Goal: Task Accomplishment & Management: Complete application form

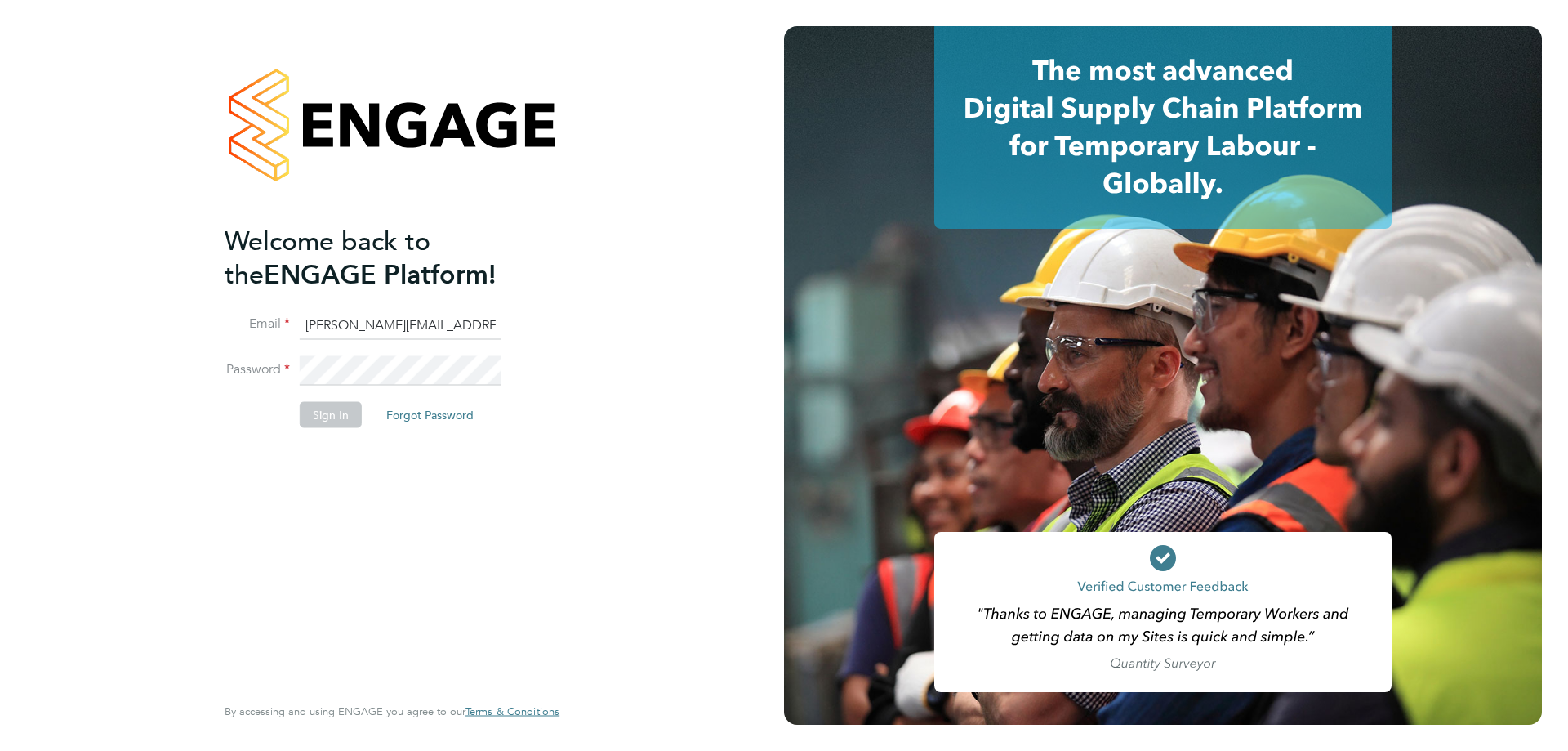
click at [386, 324] on input "danielle.caudwell@bromak.com" at bounding box center [400, 325] width 202 height 29
click at [341, 424] on button "Sign In" at bounding box center [331, 415] width 63 height 26
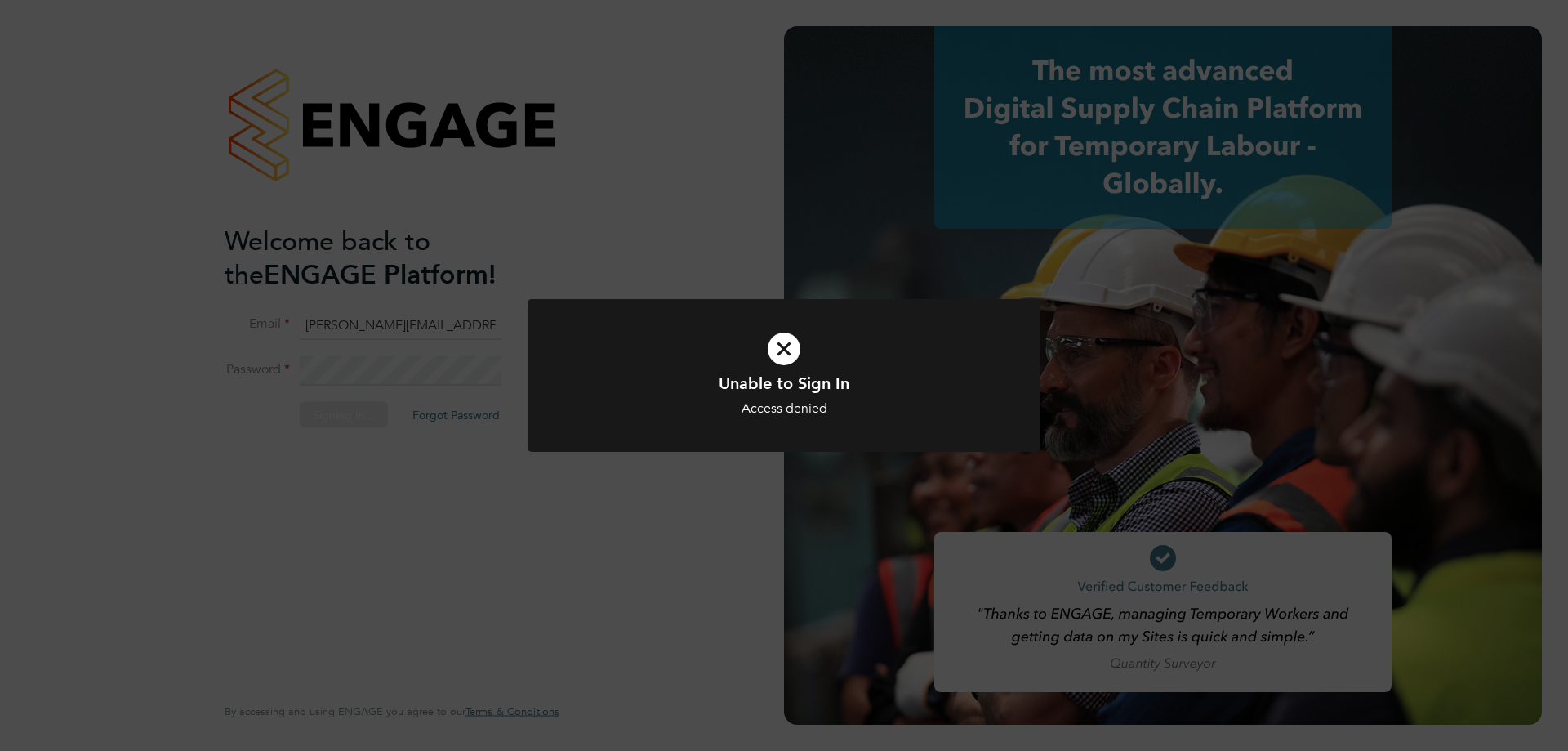
click at [681, 382] on h1 "Unable to Sign In" at bounding box center [784, 382] width 425 height 21
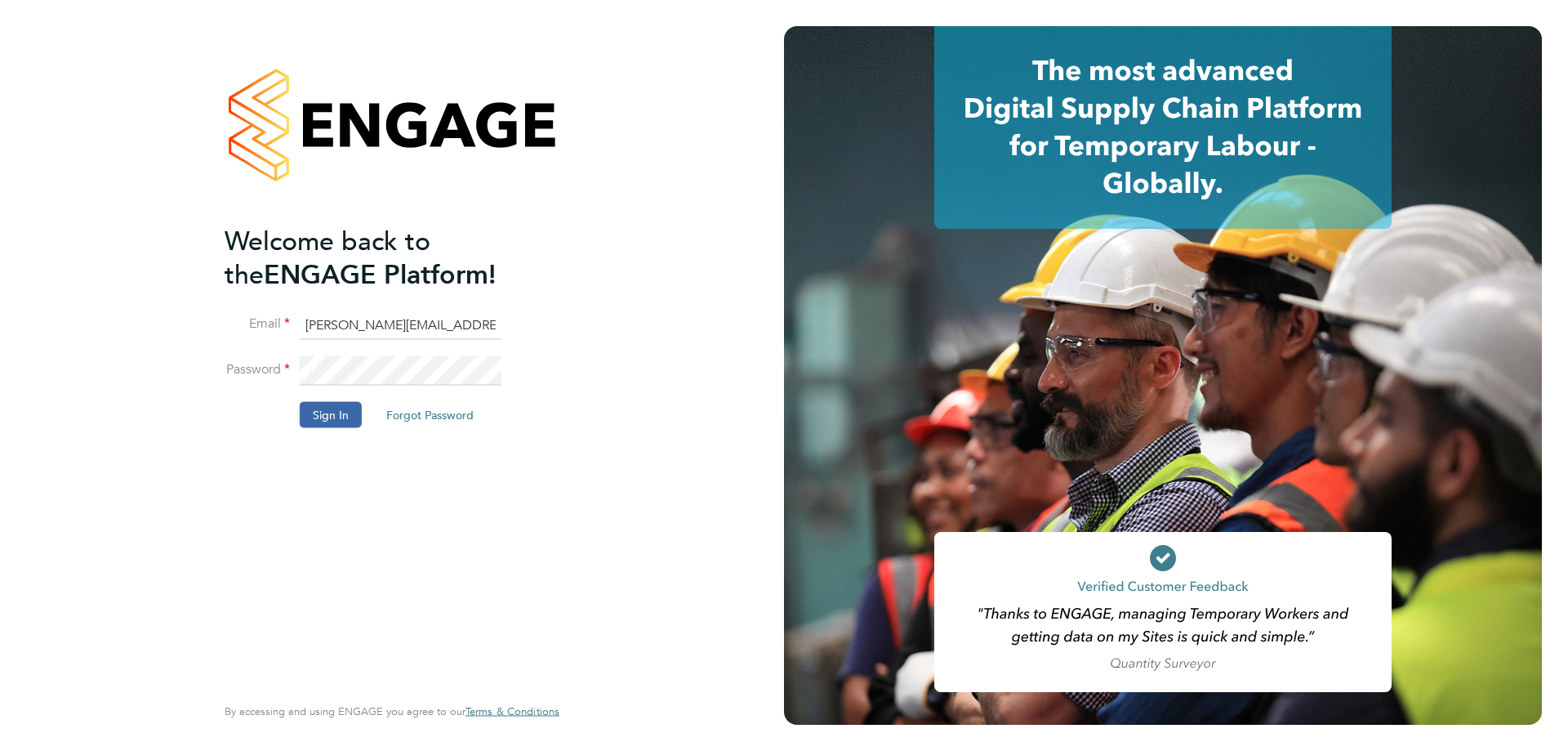
click at [403, 326] on input "danielle.caudwell@bromak.com" at bounding box center [400, 325] width 202 height 29
click at [476, 331] on input "danielle.caudwell@bromak.com" at bounding box center [400, 325] width 202 height 29
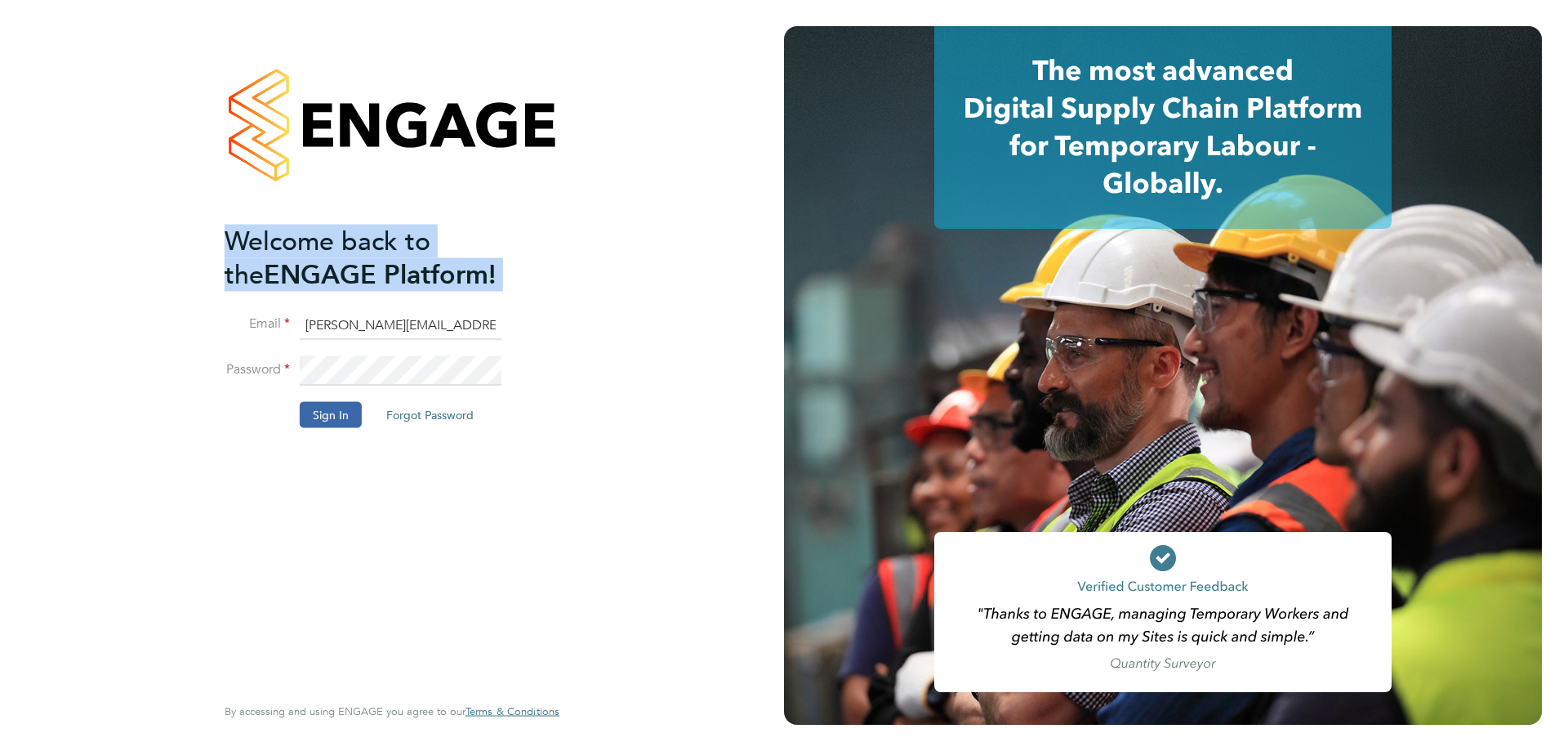
drag, startPoint x: 494, startPoint y: 327, endPoint x: 184, endPoint y: 356, distance: 311.4
click at [179, 351] on div "Welcome back to the ENGAGE Platform! Email danielle.caudwell@bromak.com Passwor…" at bounding box center [392, 375] width 784 height 751
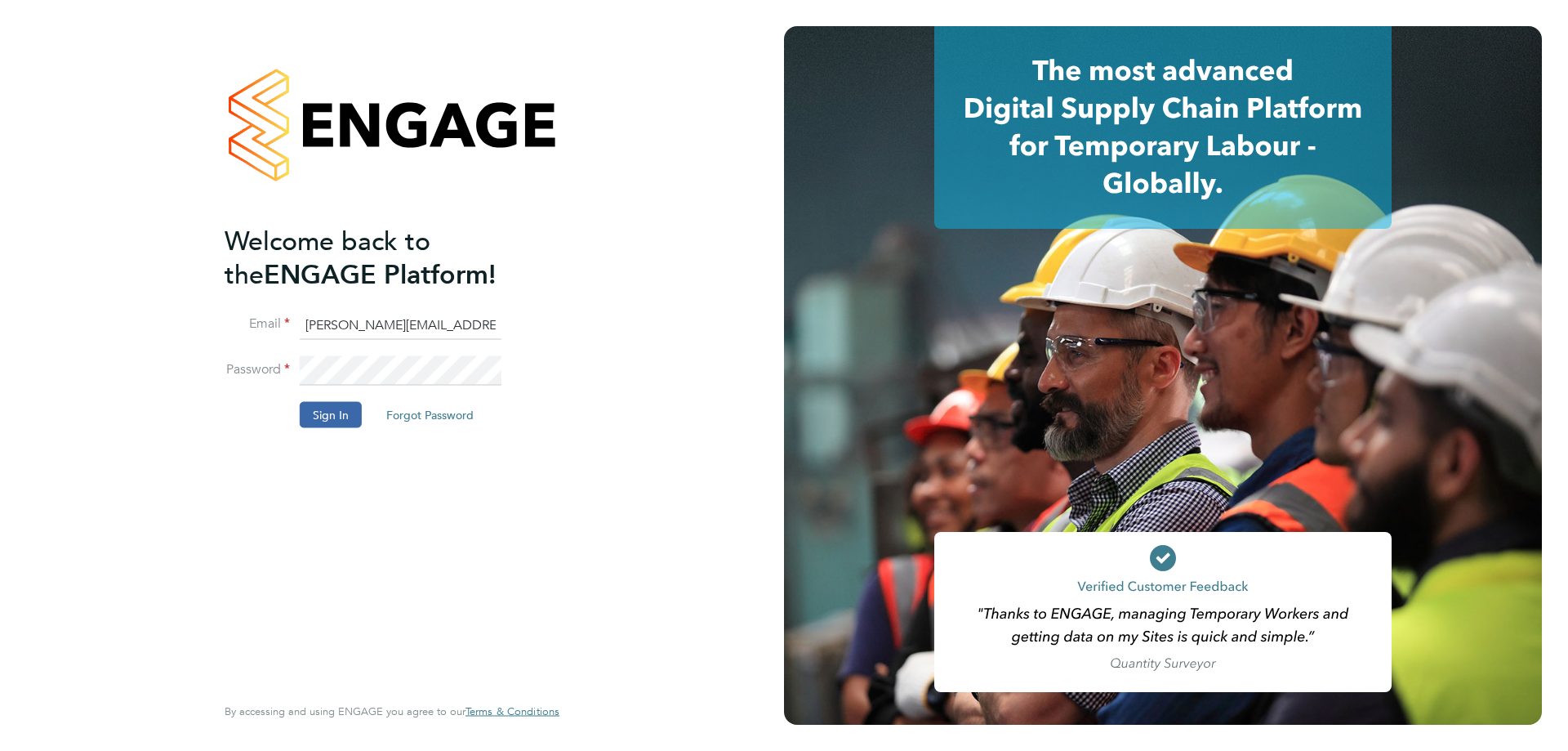
click at [618, 333] on div "Welcome back to the ENGAGE Platform! Email danielle.caudwell@bromak.com Passwor…" at bounding box center [392, 375] width 784 height 751
drag, startPoint x: 303, startPoint y: 320, endPoint x: 697, endPoint y: 361, distance: 396.1
click at [697, 361] on div "Welcome back to the ENGAGE Platform! Email danielle.caudwell@bromak.com Passwor…" at bounding box center [392, 375] width 784 height 751
click at [303, 422] on button "Sign In" at bounding box center [331, 415] width 63 height 26
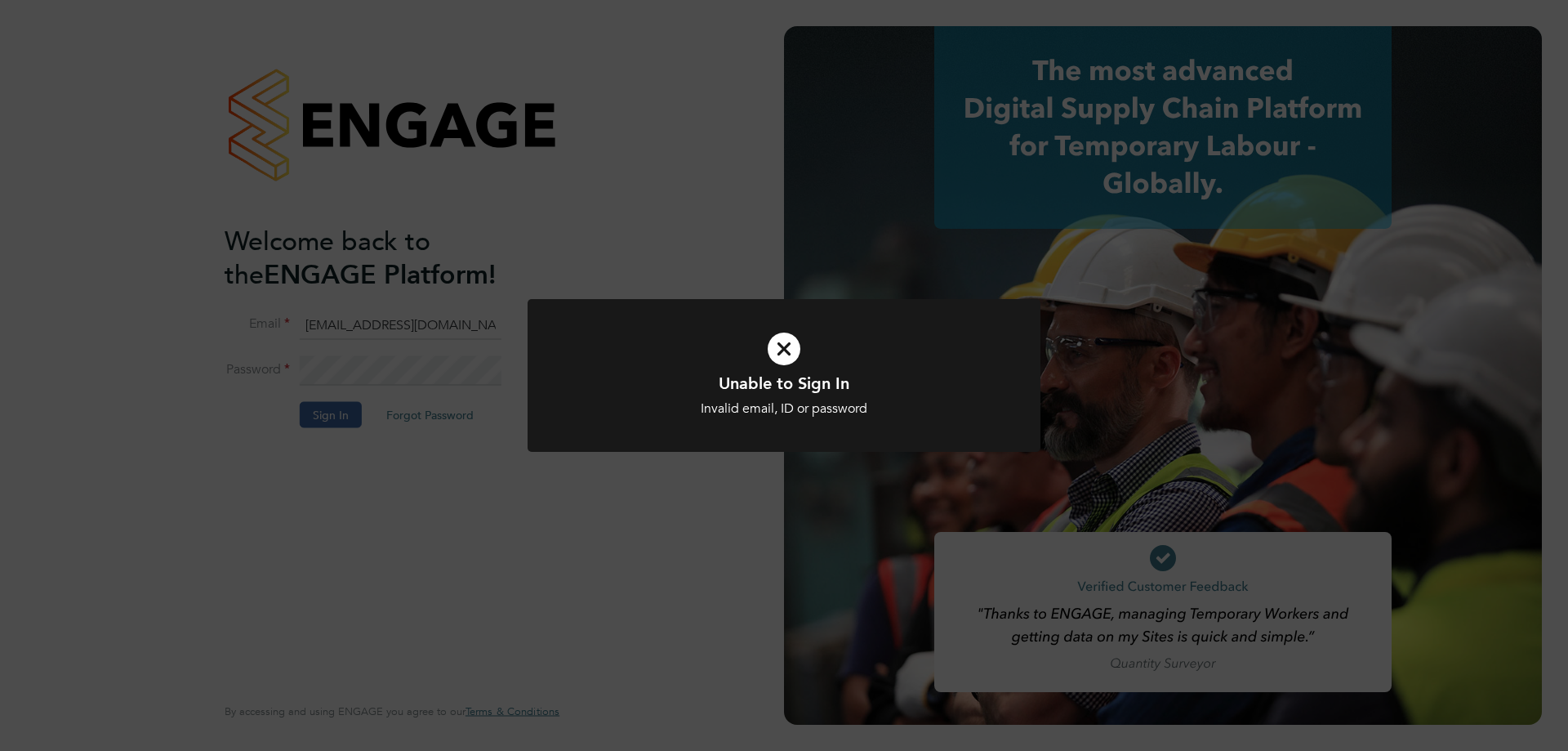
click at [731, 366] on icon at bounding box center [784, 349] width 425 height 63
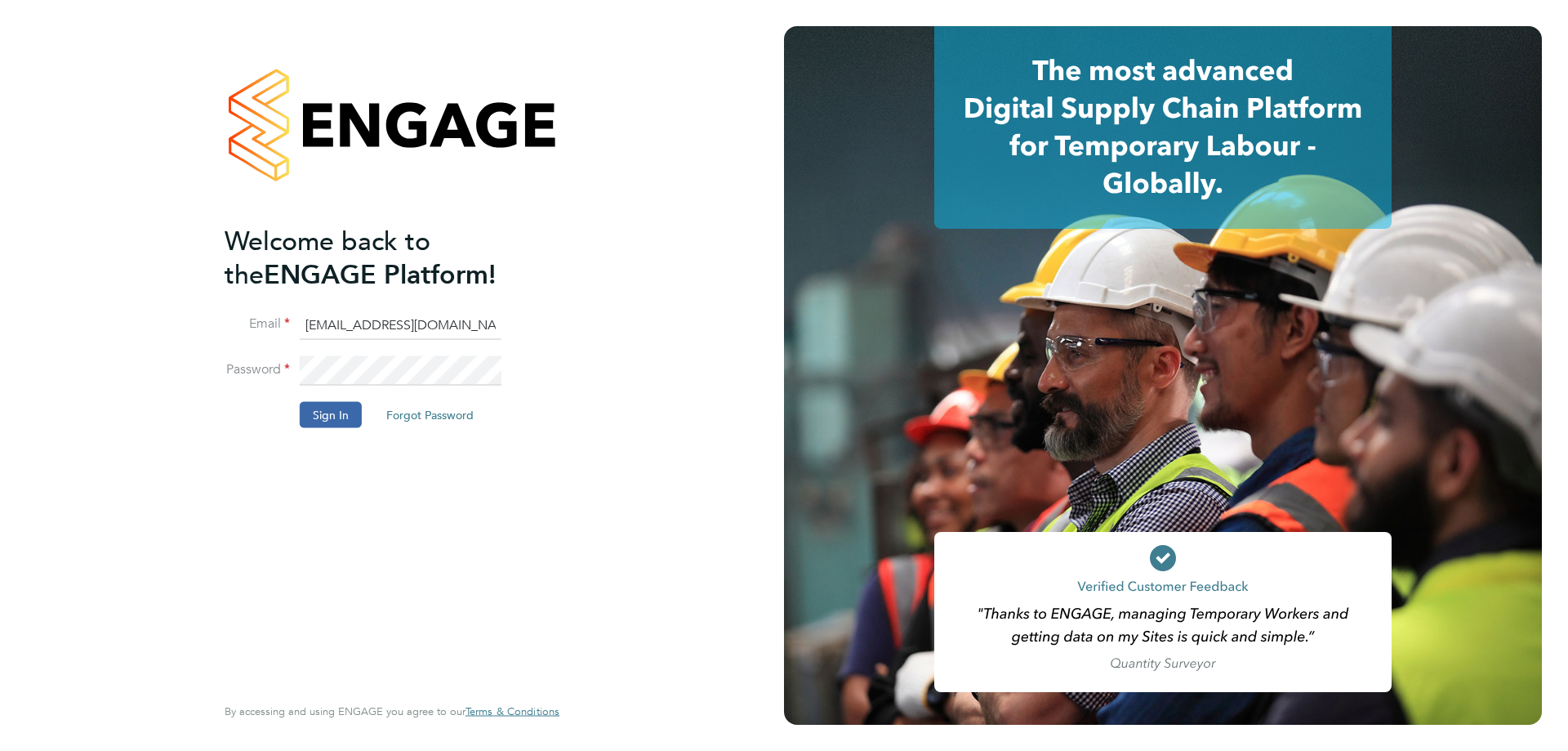
click at [451, 321] on input "rclarke@frlondon.co.uk" at bounding box center [400, 325] width 202 height 29
click at [183, 337] on div "Welcome back to the ENGAGE Platform! Email rclarke@frlondon.co.uk Password Sign…" at bounding box center [392, 375] width 784 height 751
click at [197, 347] on div "Welcome back to the ENGAGE Platform! Email rclarke@frlondon.co.uk Password Sign…" at bounding box center [392, 375] width 400 height 751
click at [395, 303] on ng-template "Welcome back to the ENGAGE Platform! Email rclarke@frlondon.co.uk Password Sign…" at bounding box center [384, 333] width 319 height 220
click at [389, 314] on input "rclarke@frlondon.co.uk" at bounding box center [400, 325] width 202 height 29
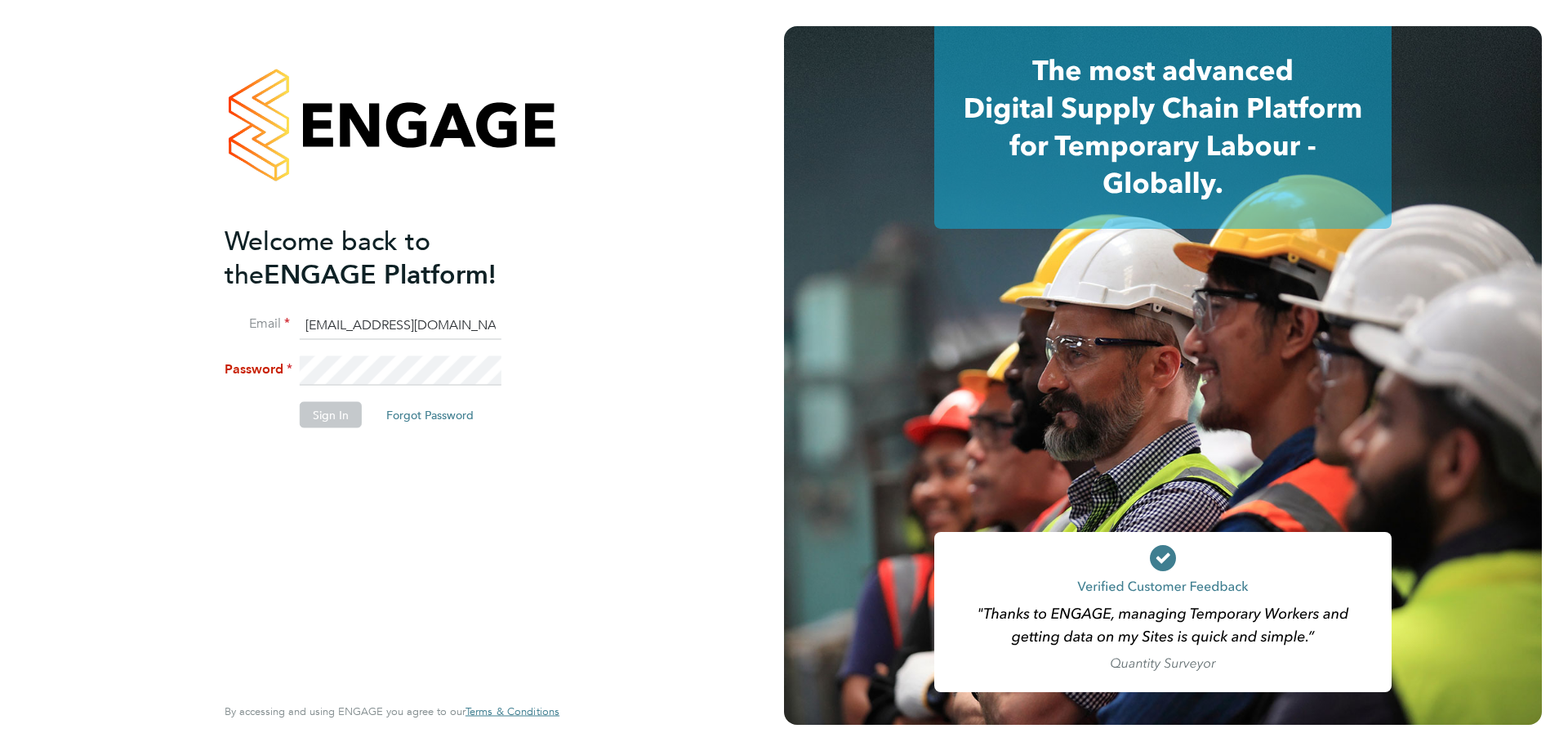
drag, startPoint x: 470, startPoint y: 328, endPoint x: 48, endPoint y: 345, distance: 422.3
click at [48, 345] on div "Welcome back to the ENGAGE Platform! Email rclarke@frlondon.co.uk Password Sign…" at bounding box center [392, 375] width 784 height 751
type input "rclarke@frlondon.co.uk"
click at [651, 324] on div "Welcome back to the ENGAGE Platform! Email rclarke@frlondon.co.uk Password Sign…" at bounding box center [392, 375] width 784 height 751
click at [339, 411] on button "Sign In" at bounding box center [331, 415] width 63 height 26
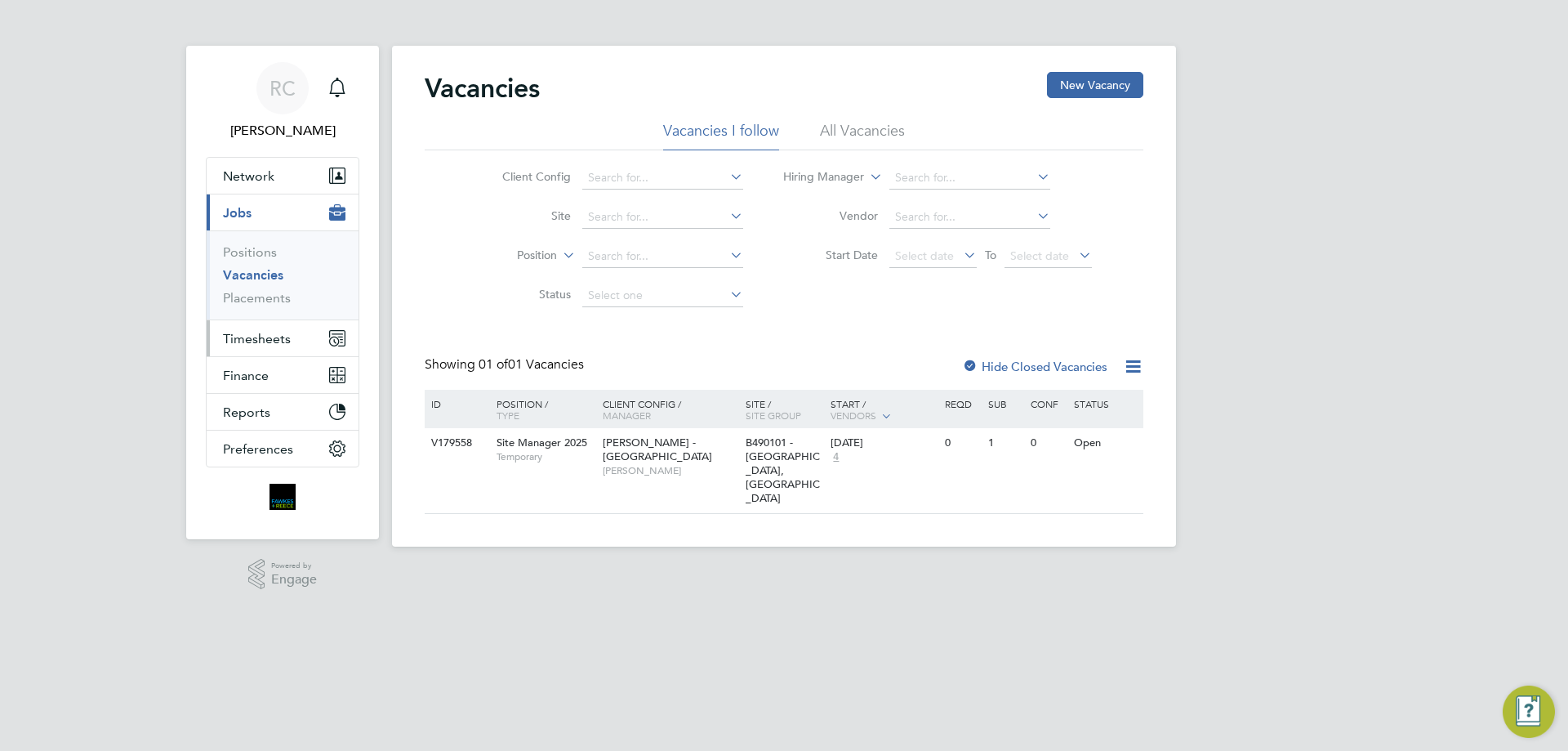
click at [237, 335] on span "Timesheets" at bounding box center [256, 338] width 68 height 15
click at [287, 335] on span "Timesheets" at bounding box center [256, 338] width 68 height 15
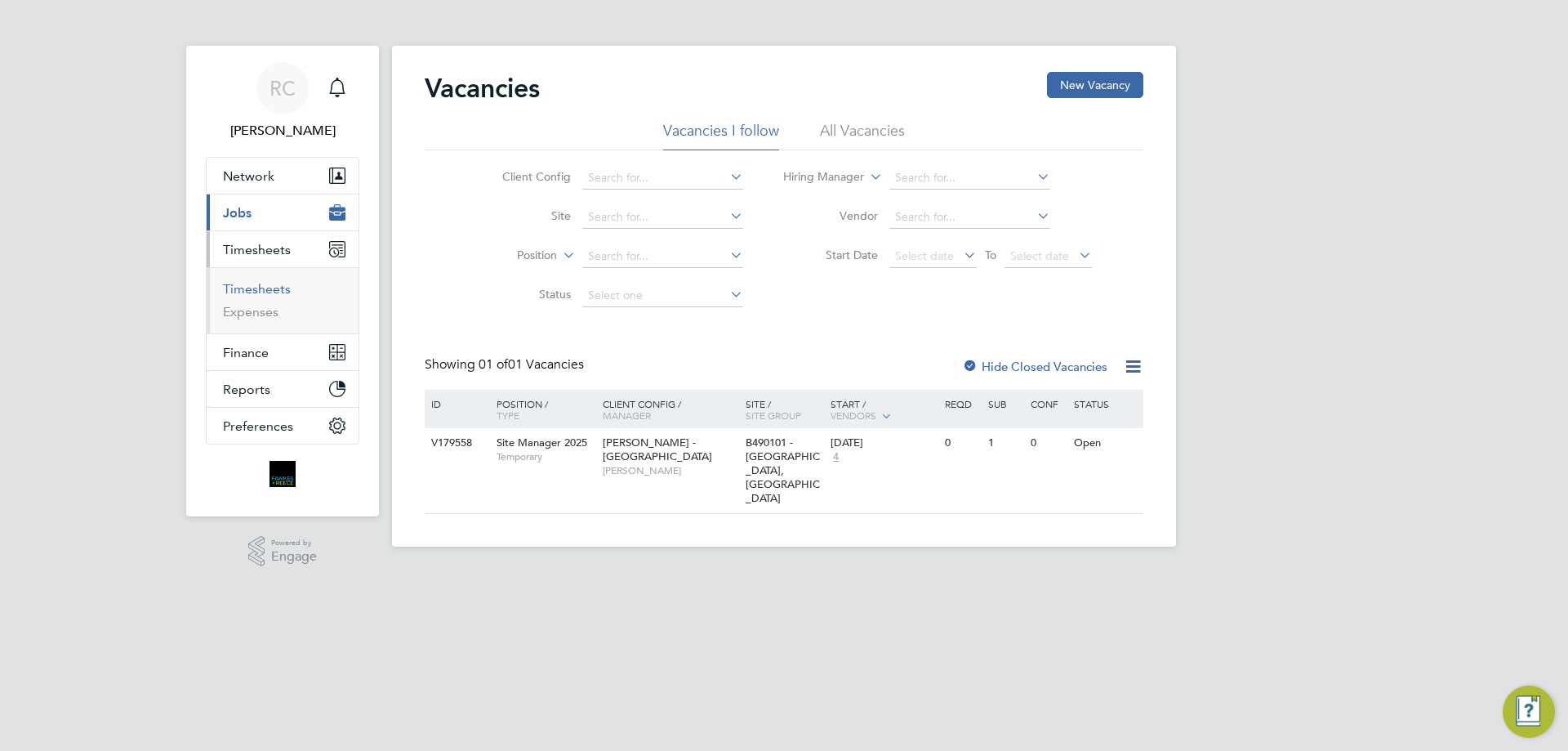
click at [265, 284] on link "Timesheets" at bounding box center [256, 288] width 68 height 15
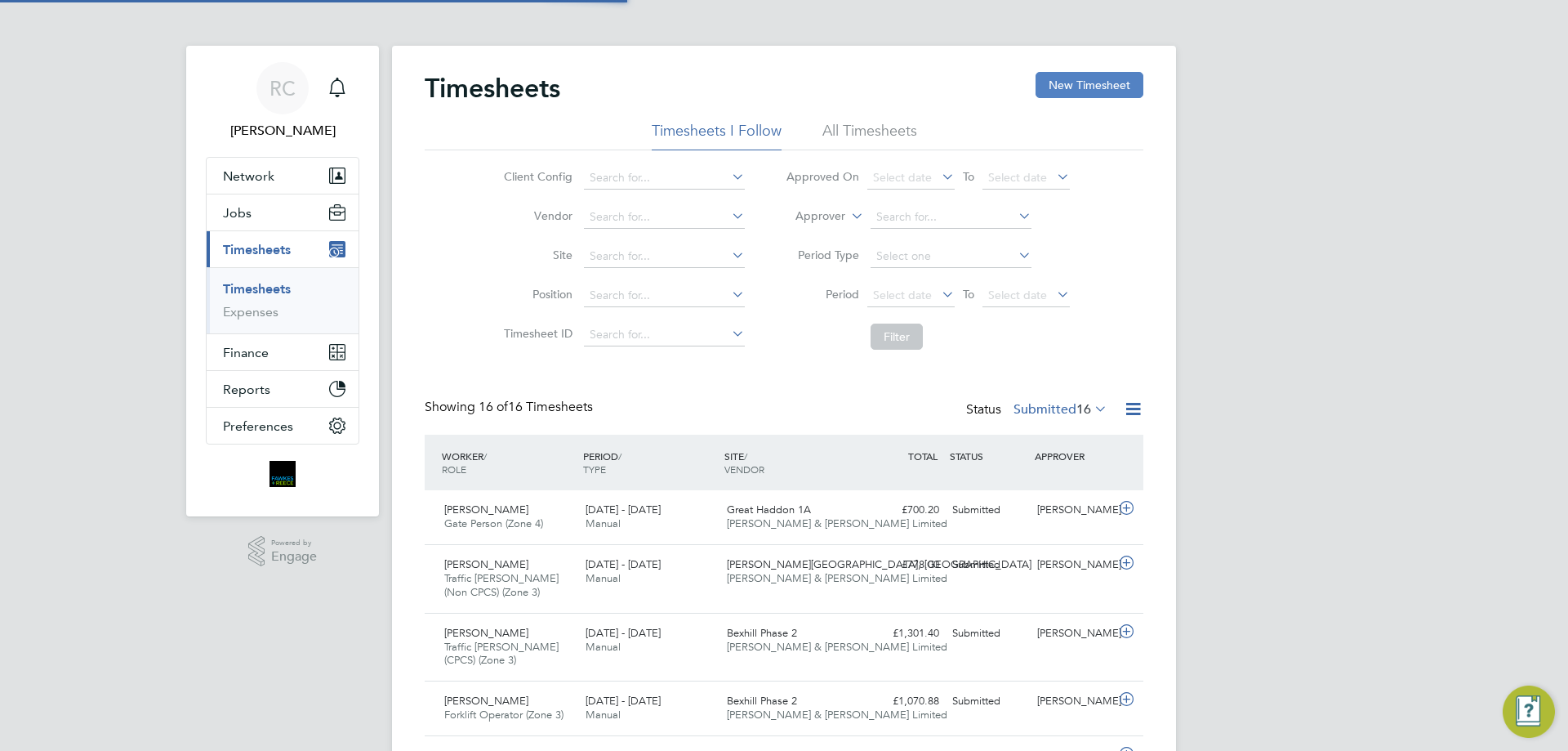
click at [1105, 91] on button "New Timesheet" at bounding box center [1089, 84] width 108 height 26
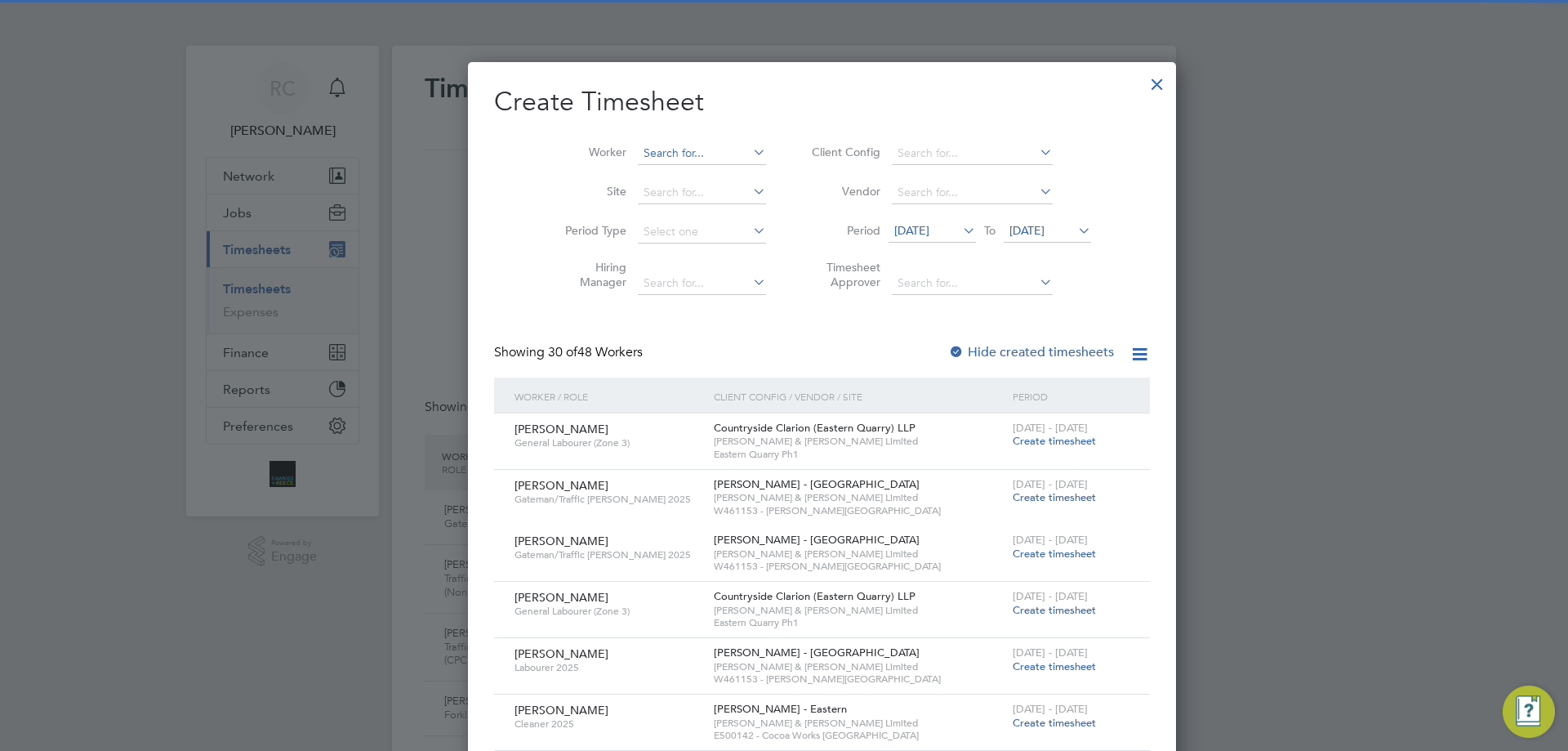
click at [685, 150] on input at bounding box center [702, 153] width 129 height 23
type input "c"
click at [703, 177] on b "[PERSON_NAME]" at bounding box center [750, 175] width 95 height 14
type input "[PERSON_NAME]"
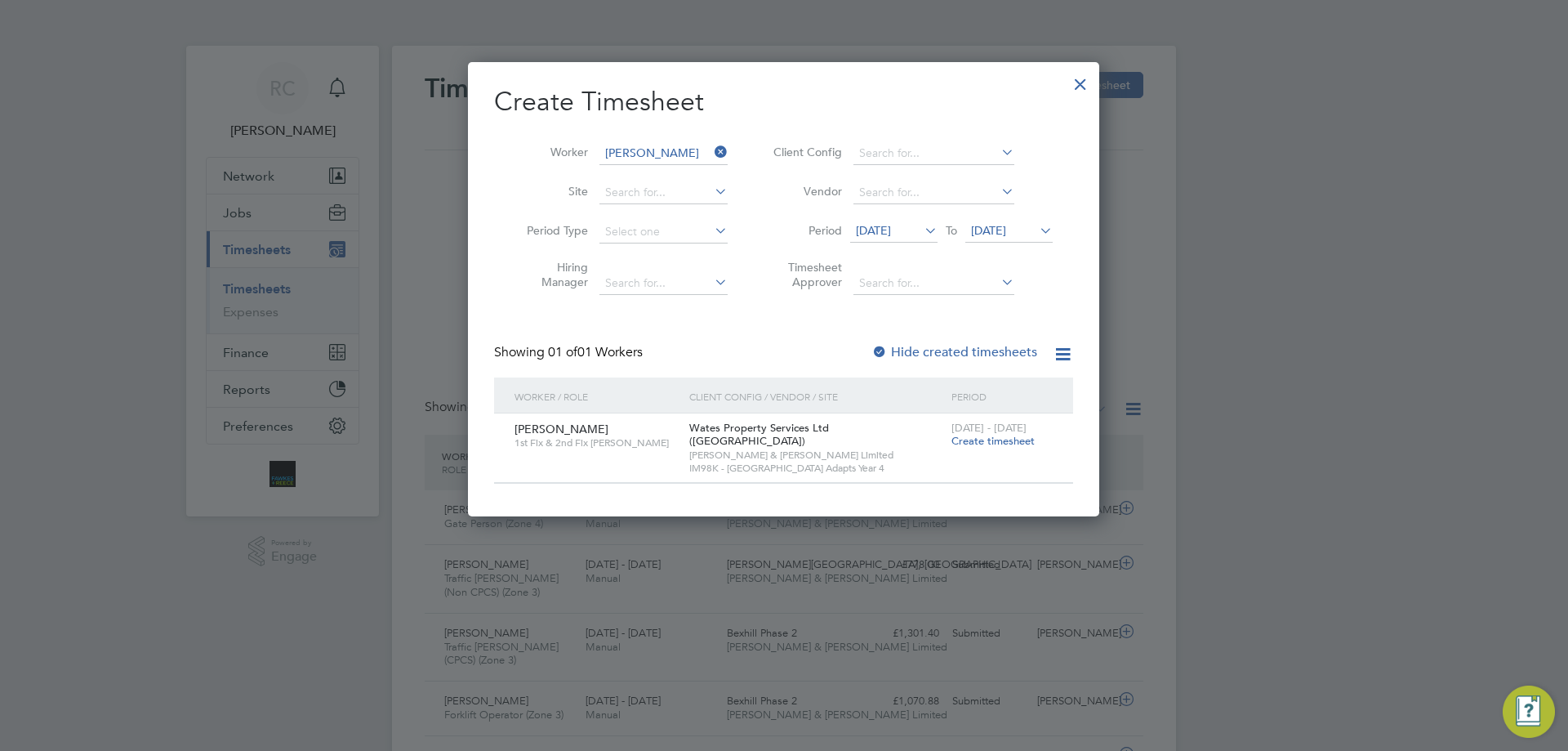
click at [1001, 444] on span "Create timesheet" at bounding box center [994, 440] width 83 height 14
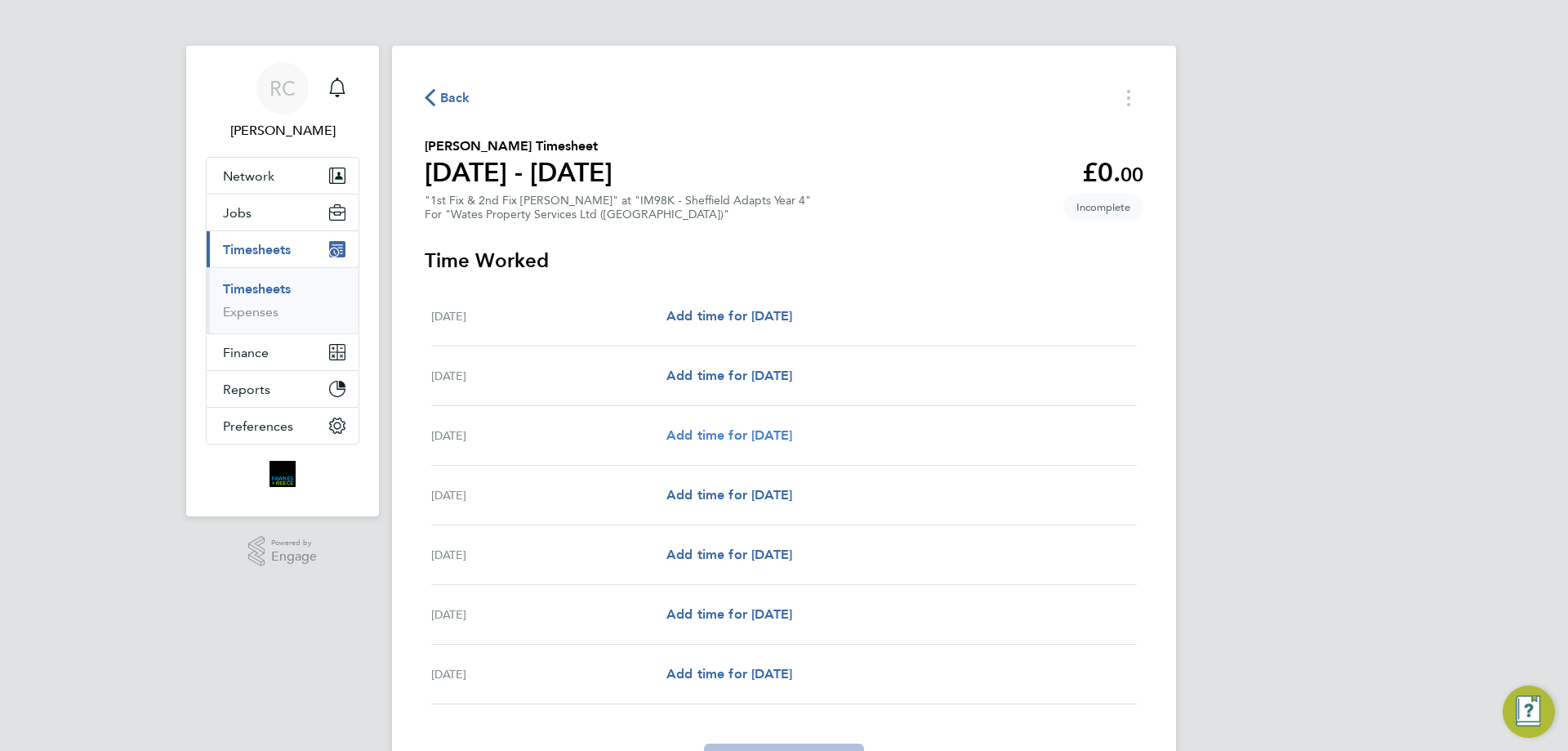
click at [768, 431] on span "Add time for [DATE]" at bounding box center [729, 435] width 126 height 15
select select "30"
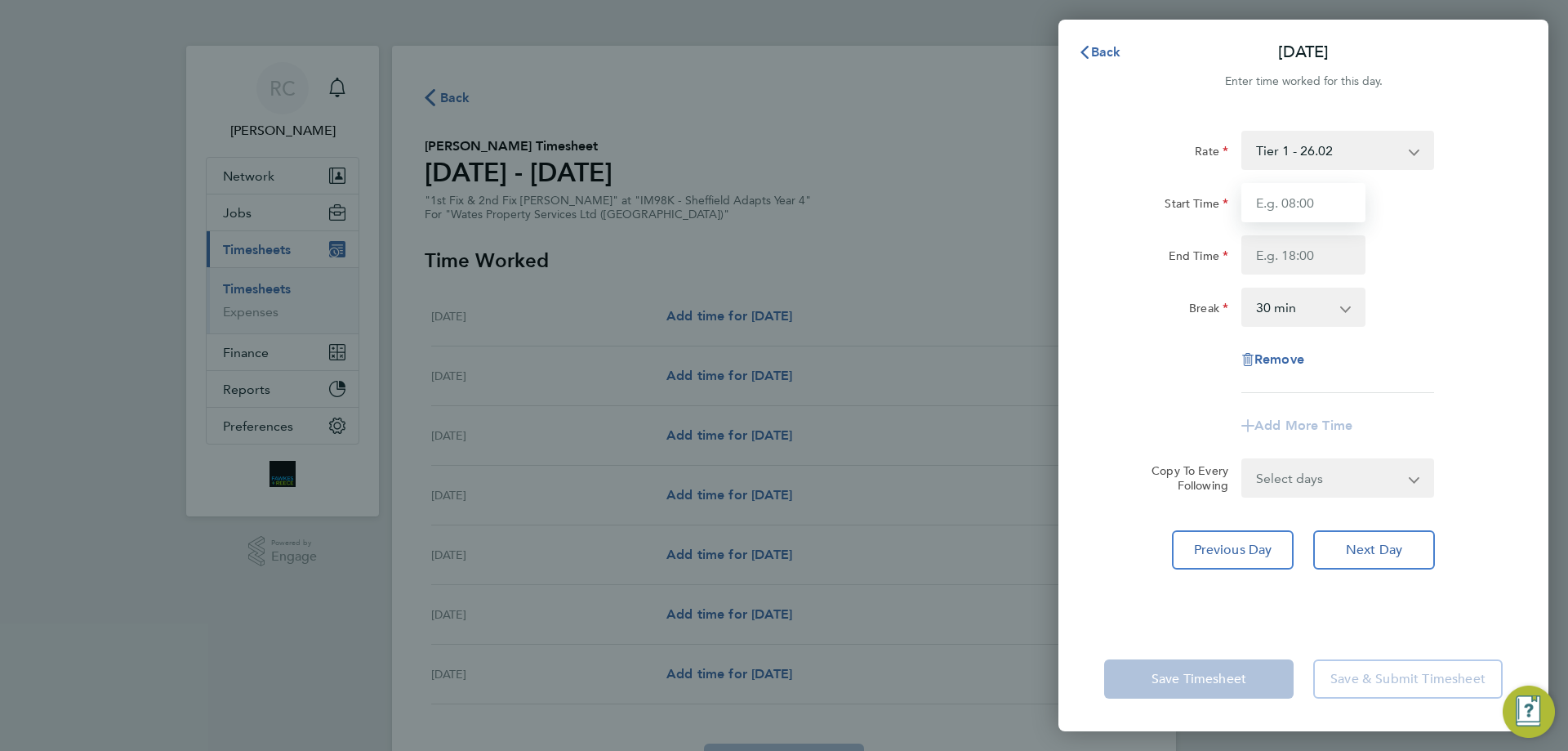
click at [1271, 210] on input "Start Time" at bounding box center [1303, 202] width 124 height 39
type input "08:00"
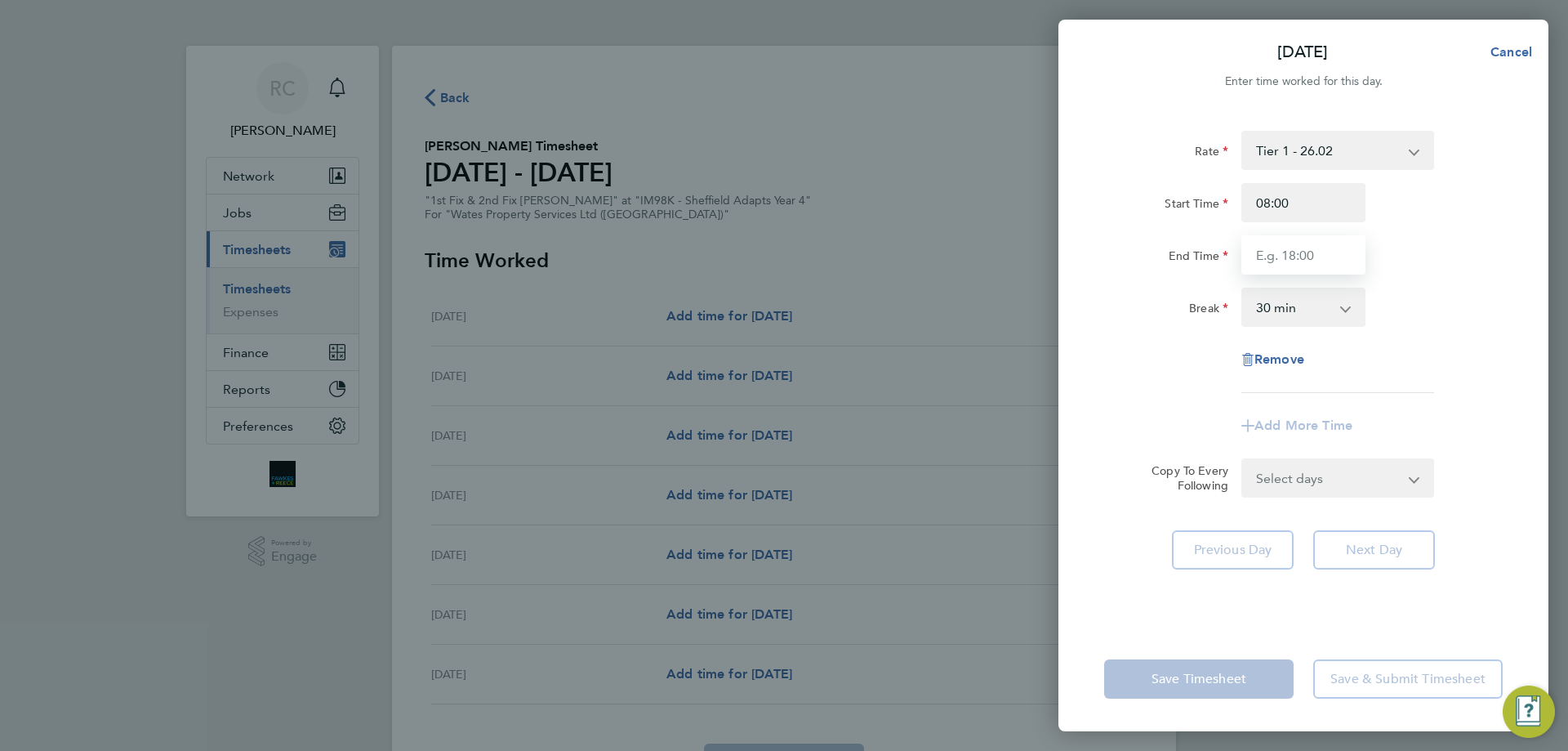
click at [1284, 259] on input "End Time" at bounding box center [1303, 255] width 124 height 39
type input "16:30"
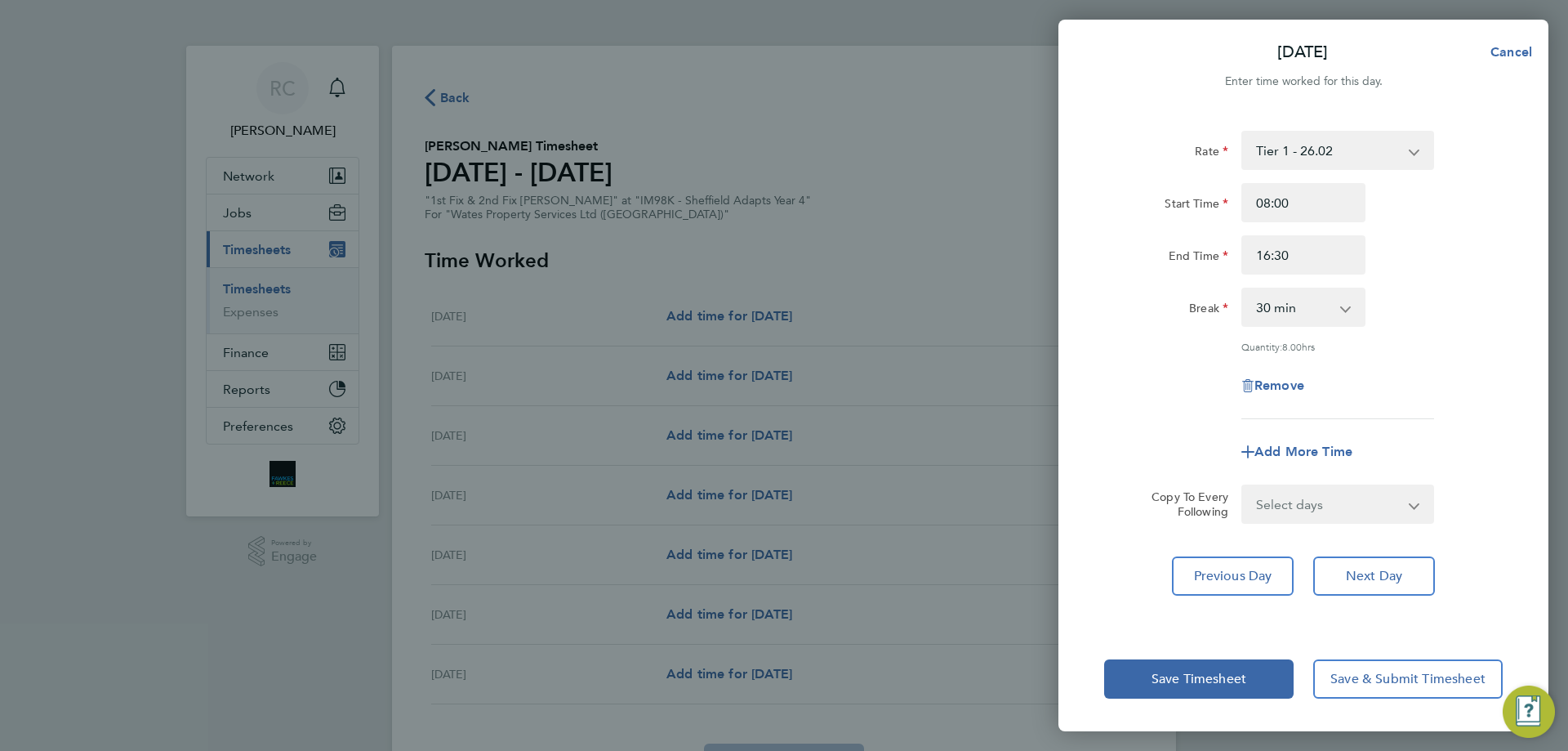
click at [1183, 366] on div "Remove" at bounding box center [1303, 385] width 411 height 39
drag, startPoint x: 1525, startPoint y: 44, endPoint x: 1054, endPoint y: 369, distance: 572.2
click at [1525, 43] on button "Cancel" at bounding box center [1506, 53] width 84 height 33
select select "30"
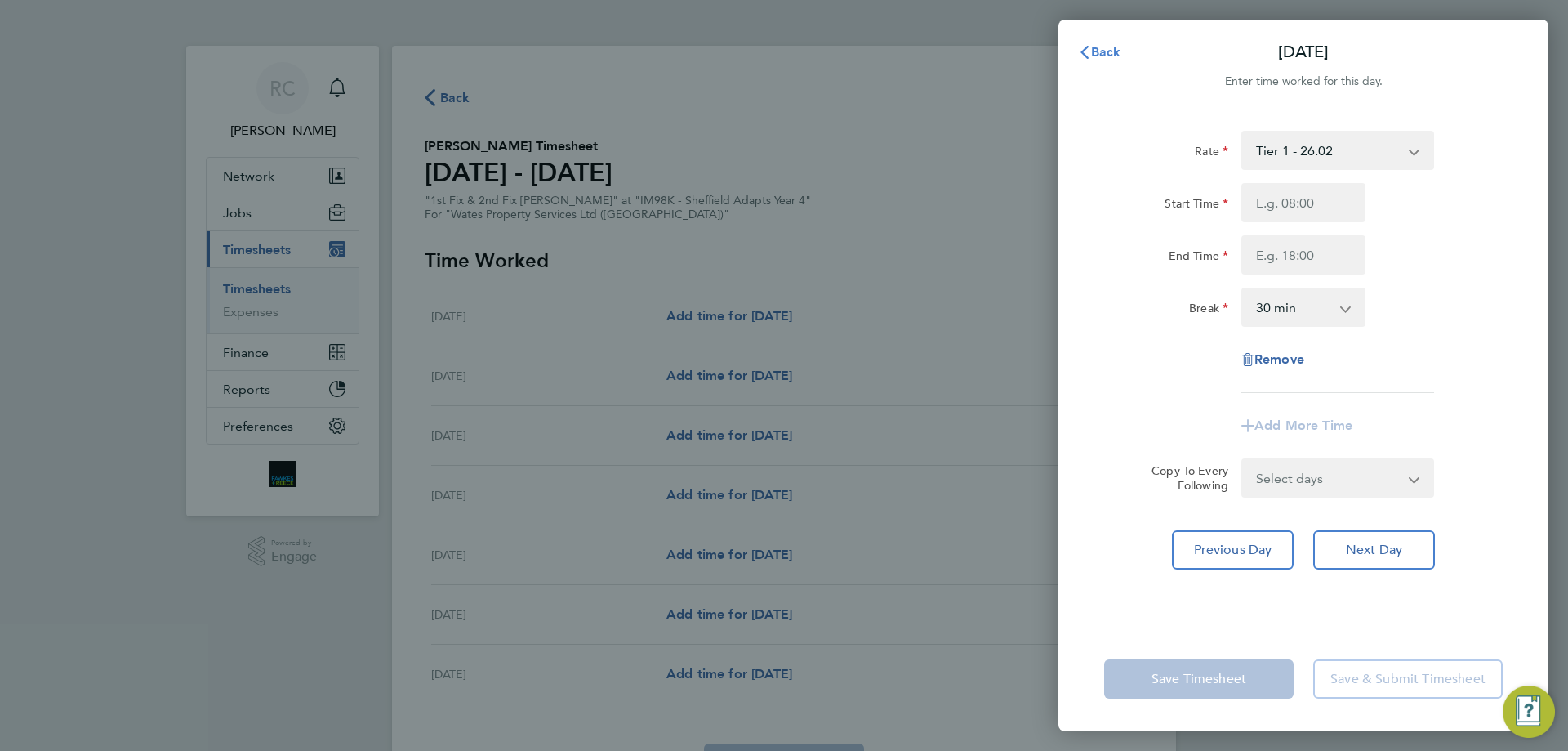
click at [1101, 55] on span "Back" at bounding box center [1106, 52] width 30 height 15
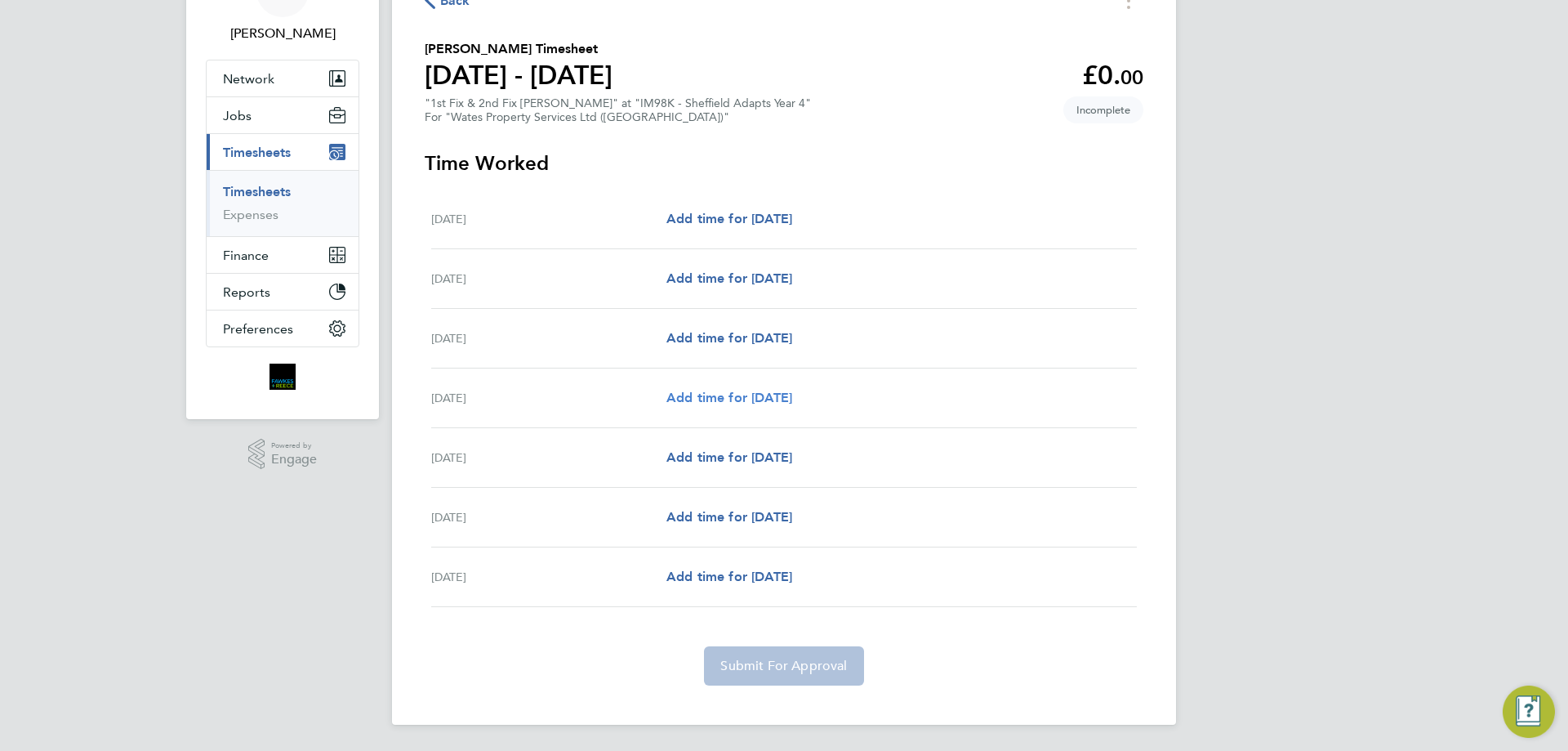
click at [777, 396] on span "Add time for [DATE]" at bounding box center [729, 397] width 126 height 15
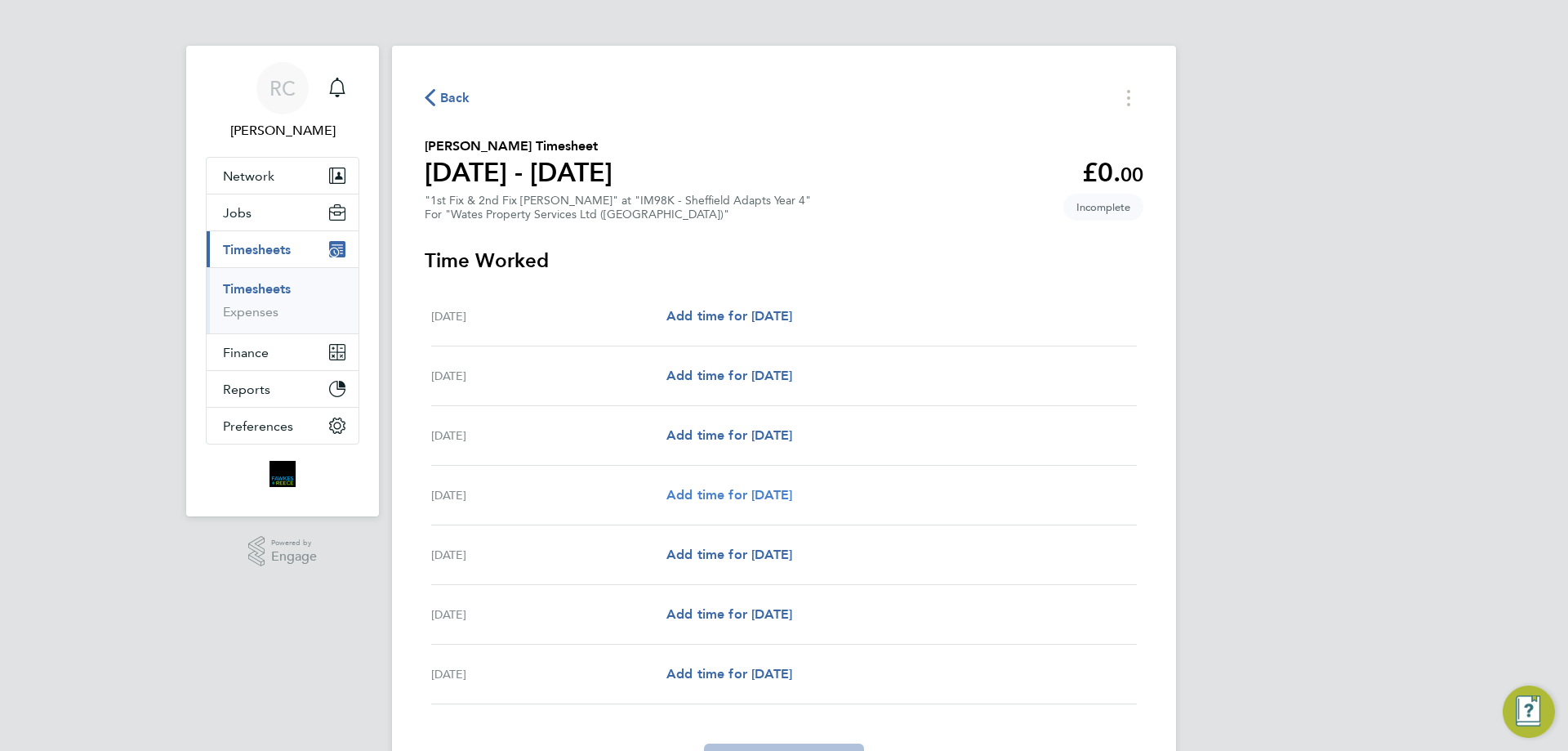
select select "30"
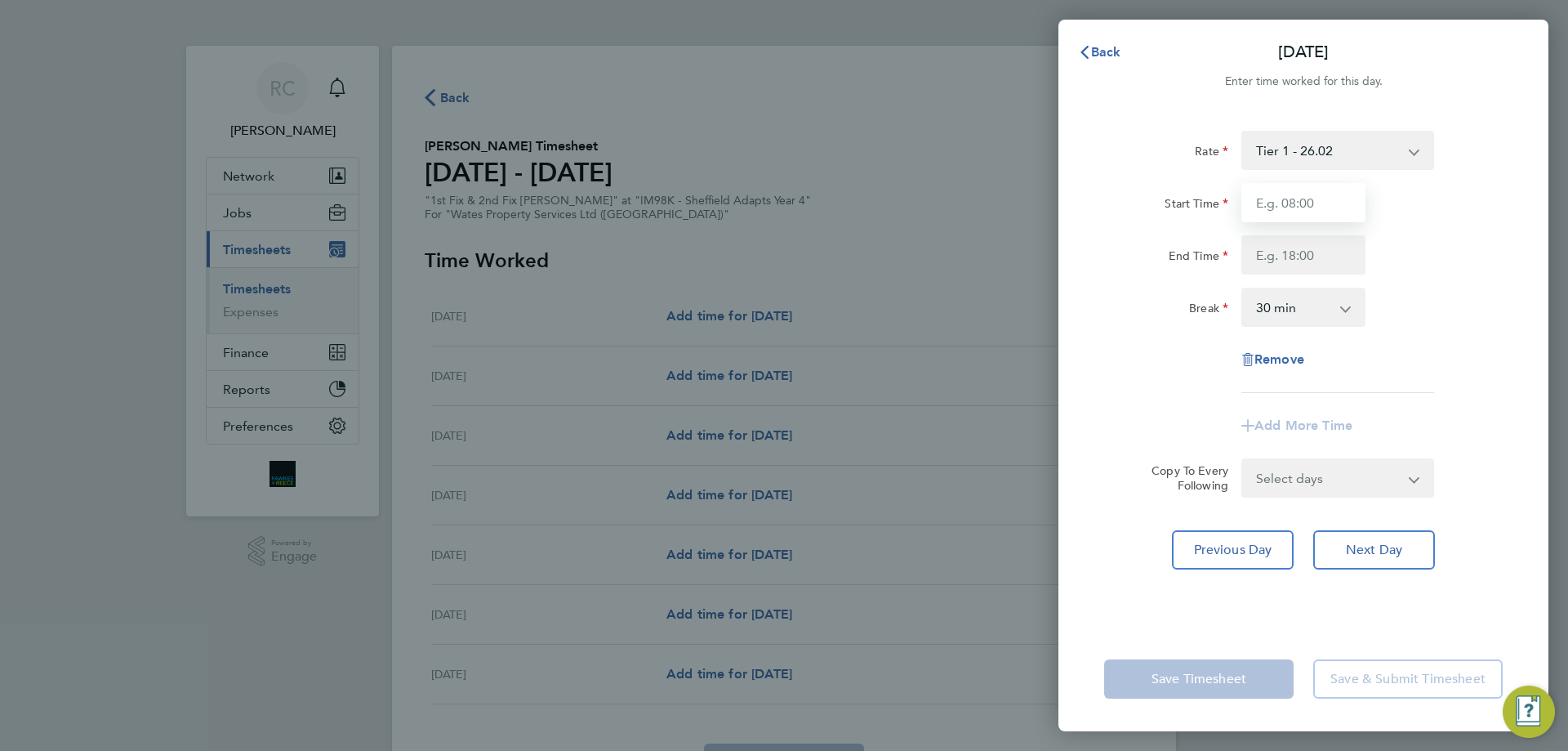
click at [1293, 206] on input "Start Time" at bounding box center [1303, 202] width 124 height 39
type input "08:00"
click at [1276, 257] on input "End Time" at bounding box center [1303, 255] width 124 height 39
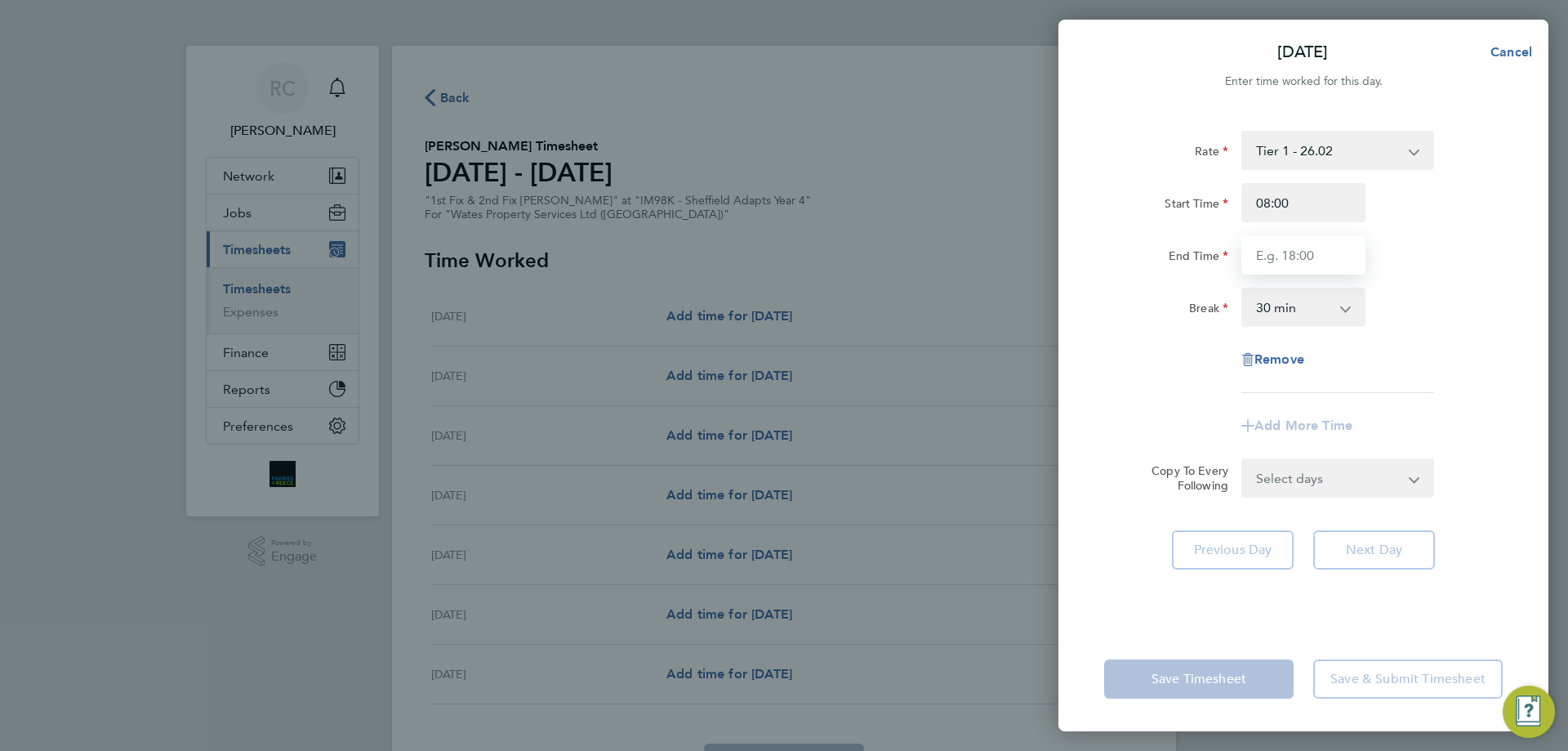
type input "16:30"
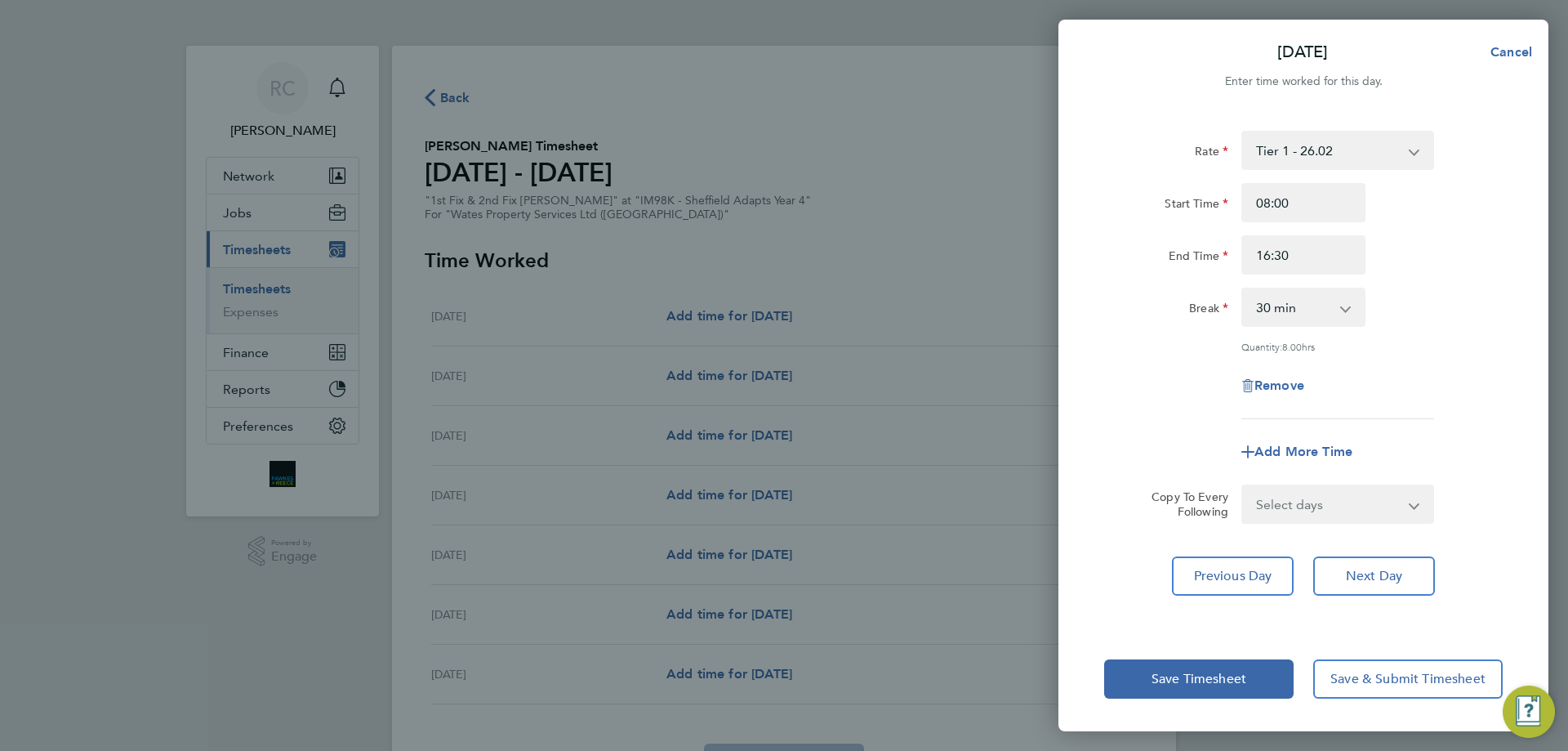
click at [1159, 383] on div "Rate Tier 1 - 26.02 Start Time 08:00 End Time 16:30 Break 0 min 15 min 30 min 4…" at bounding box center [1303, 274] width 399 height 288
click at [1308, 505] on select "Select days Day [DATE] [DATE] [DATE]" at bounding box center [1328, 505] width 171 height 36
select select "DAY"
click at [1243, 486] on select "Select days Day [DATE] [DATE] [DATE]" at bounding box center [1328, 505] width 171 height 36
select select "[DATE]"
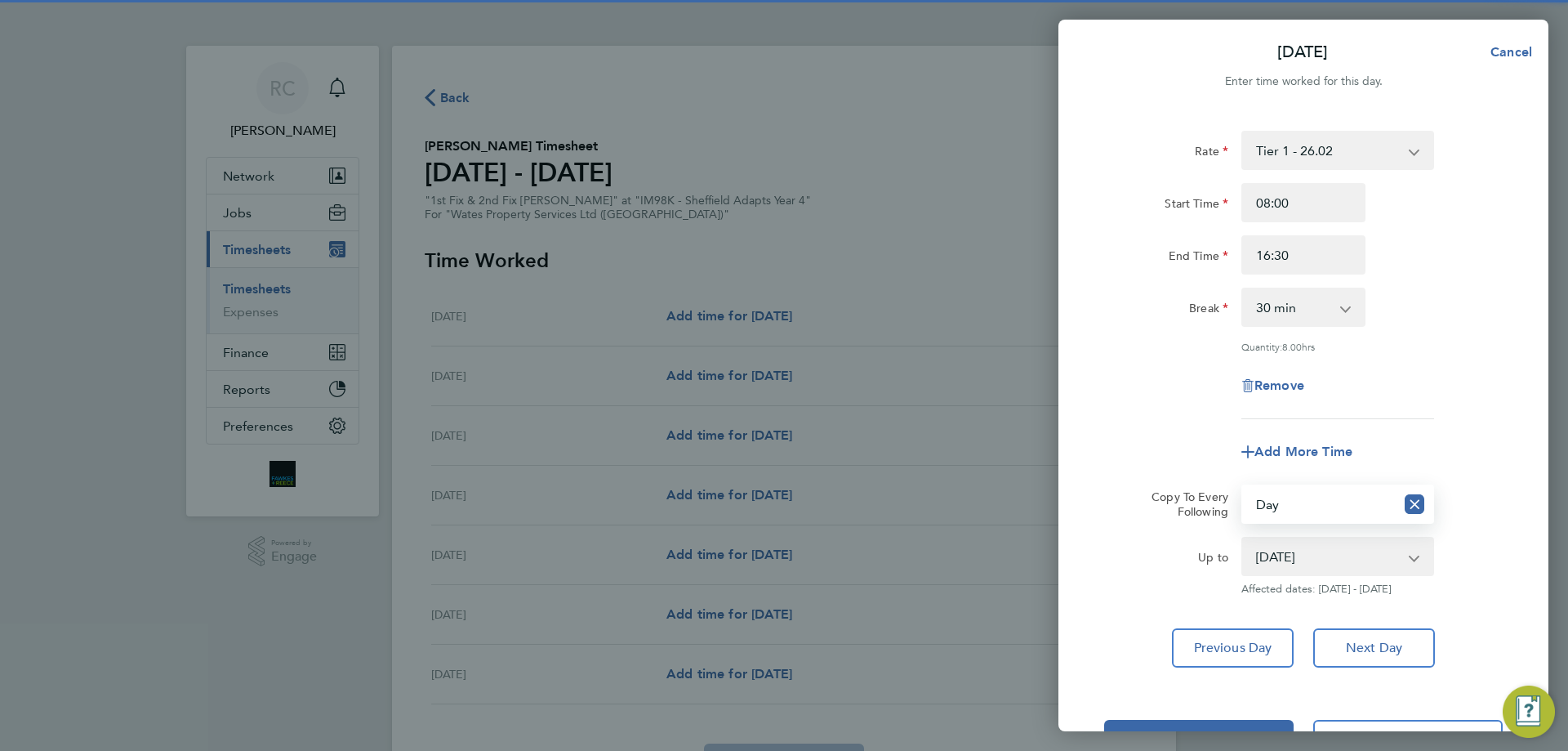
click at [1300, 562] on select "[DATE] [DATE] [DATE]" at bounding box center [1328, 556] width 170 height 36
click at [1243, 538] on select "[DATE] [DATE] [DATE]" at bounding box center [1328, 556] width 170 height 36
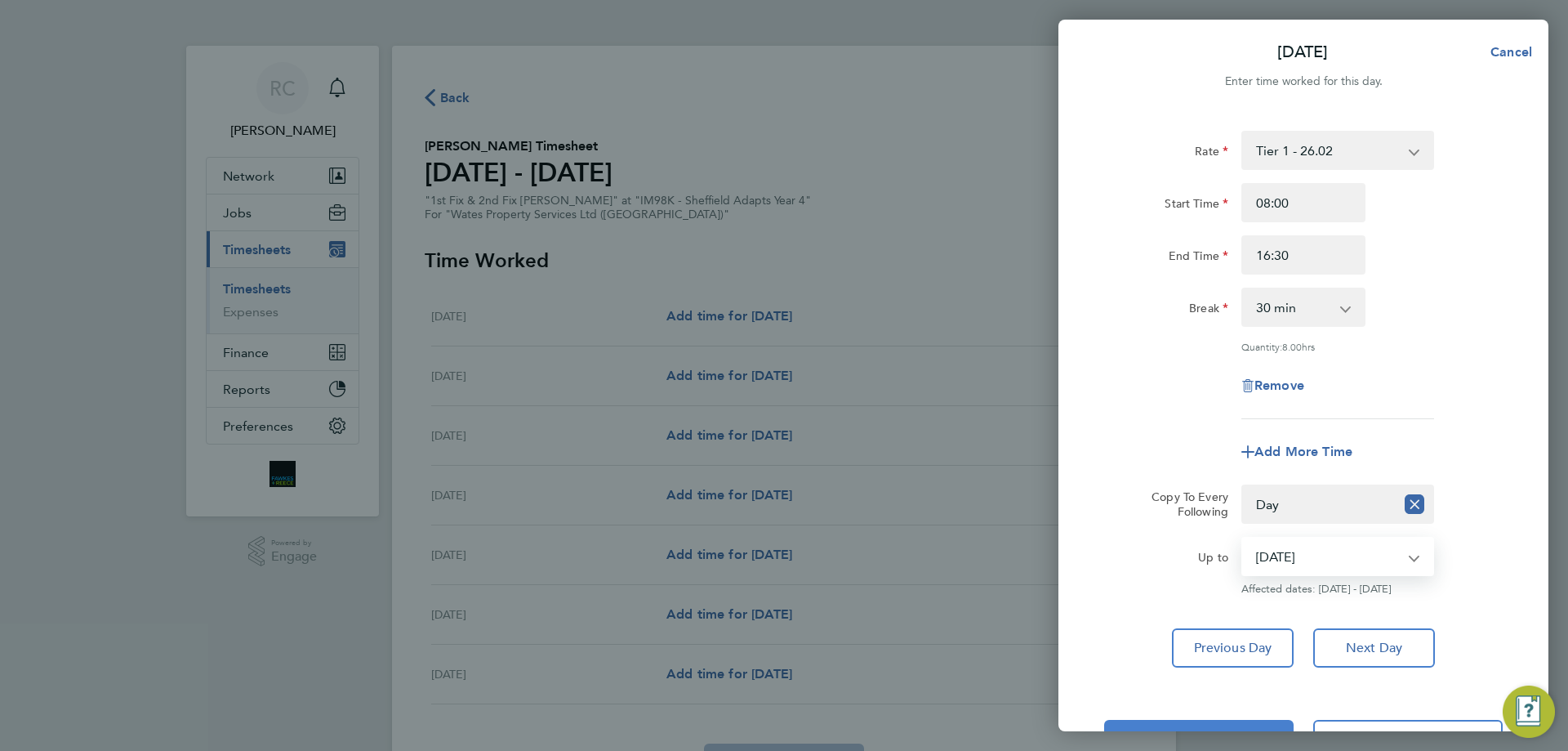
click at [1251, 723] on button "Save Timesheet" at bounding box center [1198, 738] width 189 height 39
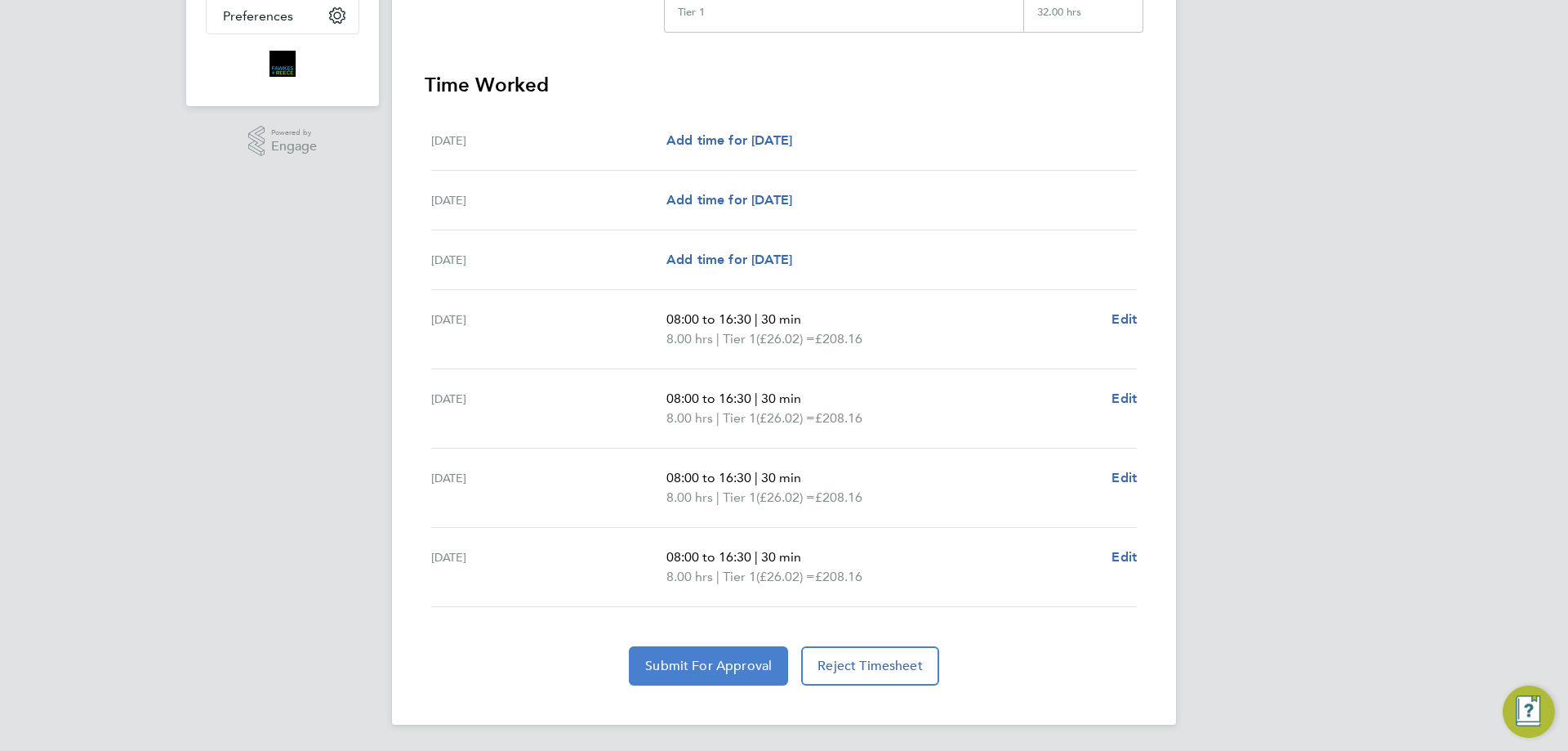
drag, startPoint x: 717, startPoint y: 680, endPoint x: 663, endPoint y: 664, distance: 56.3
click at [717, 680] on button "Submit For Approval" at bounding box center [708, 665] width 159 height 39
